Goal: Ask a question: Seek information or help from site administrators or community

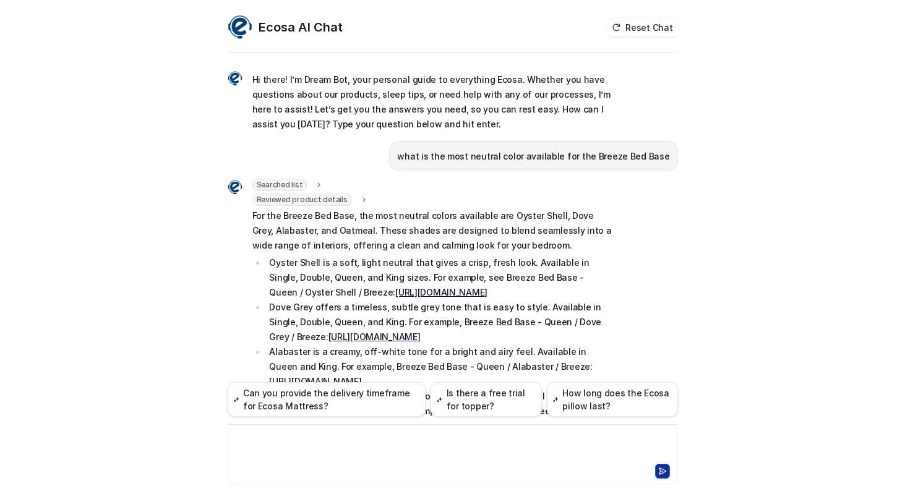
click at [317, 458] on div at bounding box center [453, 447] width 444 height 28
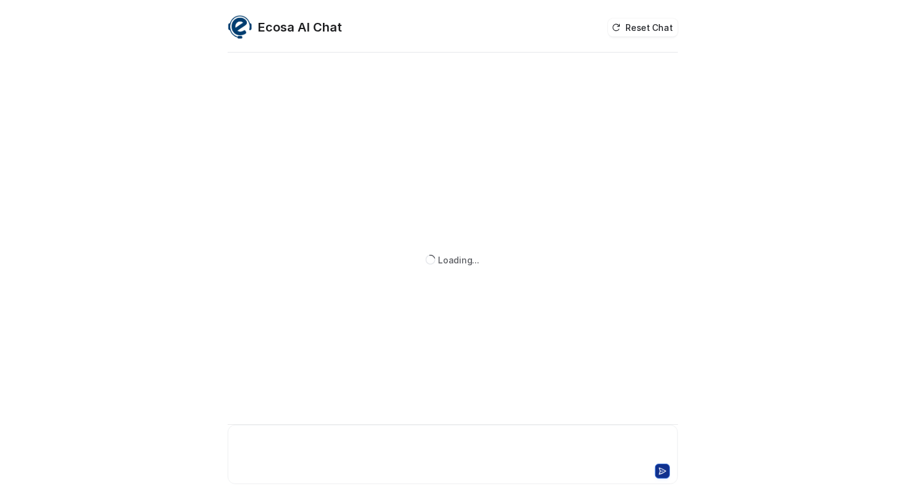
click at [332, 438] on div at bounding box center [453, 447] width 444 height 28
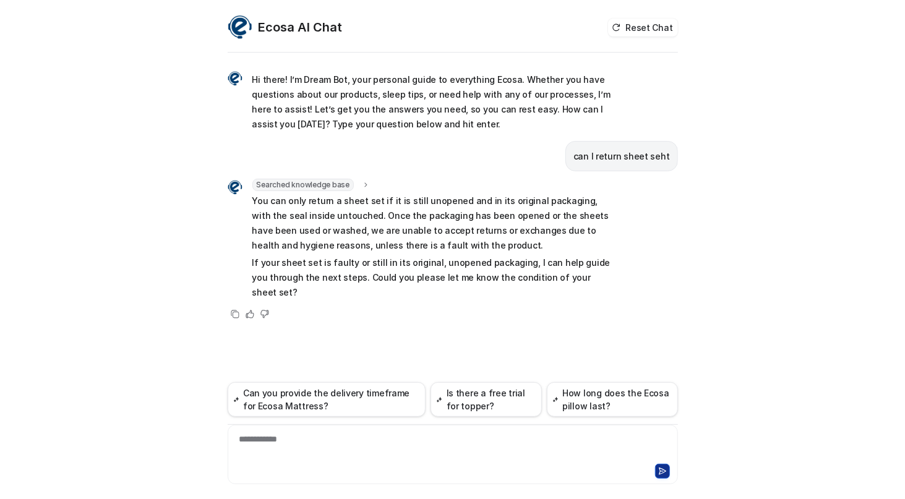
click at [111, 474] on div "Ecosa AI Chat Reset Chat Hi there! I’m Dream Bot, your personal guide to everyt…" at bounding box center [452, 249] width 905 height 499
